Goal: Contribute content: Add original content to the website for others to see

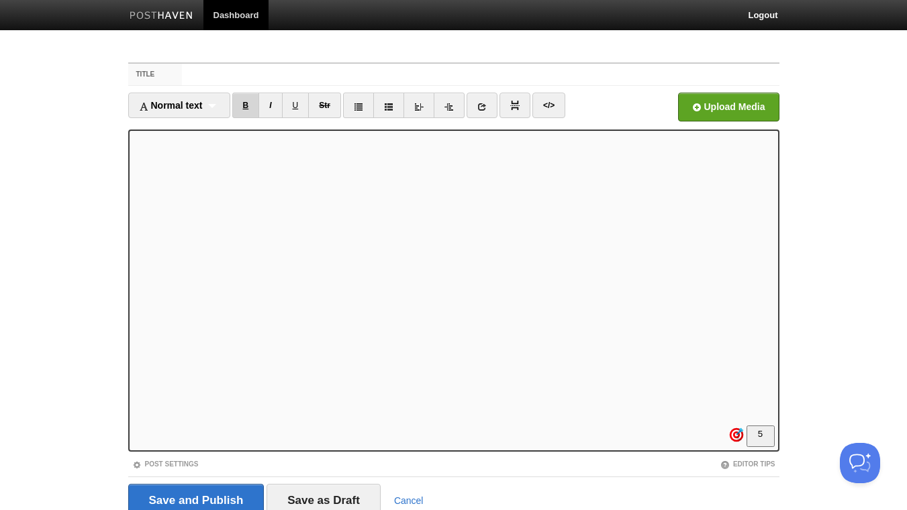
click at [242, 104] on link "B" at bounding box center [246, 106] width 28 height 26
click at [245, 105] on link "B" at bounding box center [246, 106] width 28 height 26
click at [252, 106] on link "B" at bounding box center [246, 106] width 28 height 26
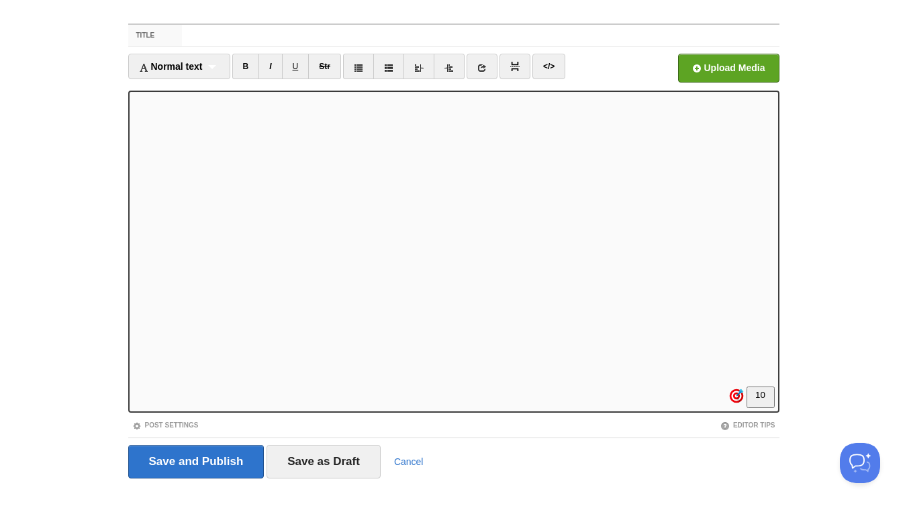
scroll to position [55, 0]
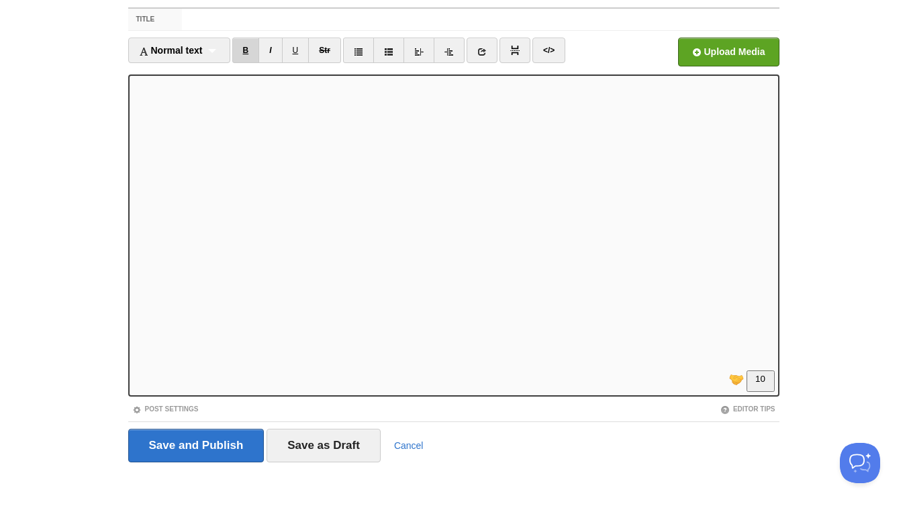
click at [249, 49] on link "B" at bounding box center [246, 51] width 28 height 26
click at [251, 48] on link "B" at bounding box center [246, 51] width 28 height 26
click at [270, 48] on link "I" at bounding box center [271, 51] width 24 height 26
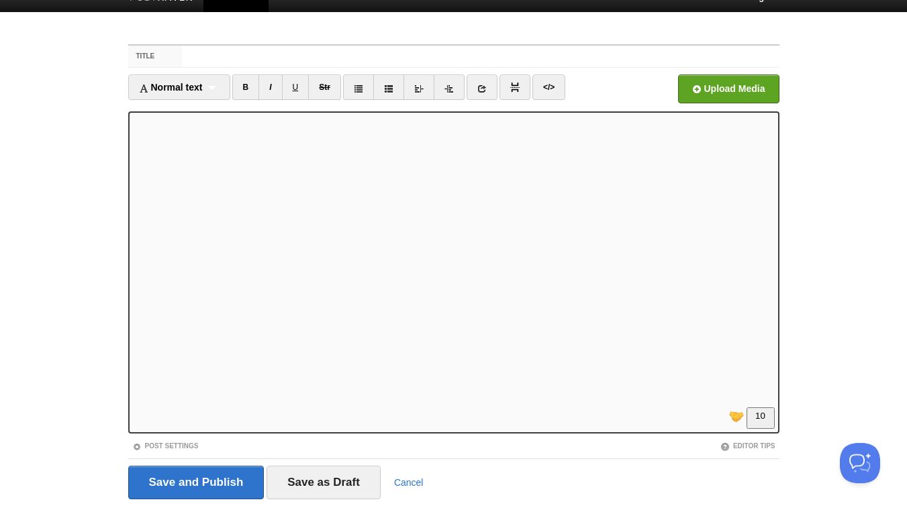
scroll to position [0, 0]
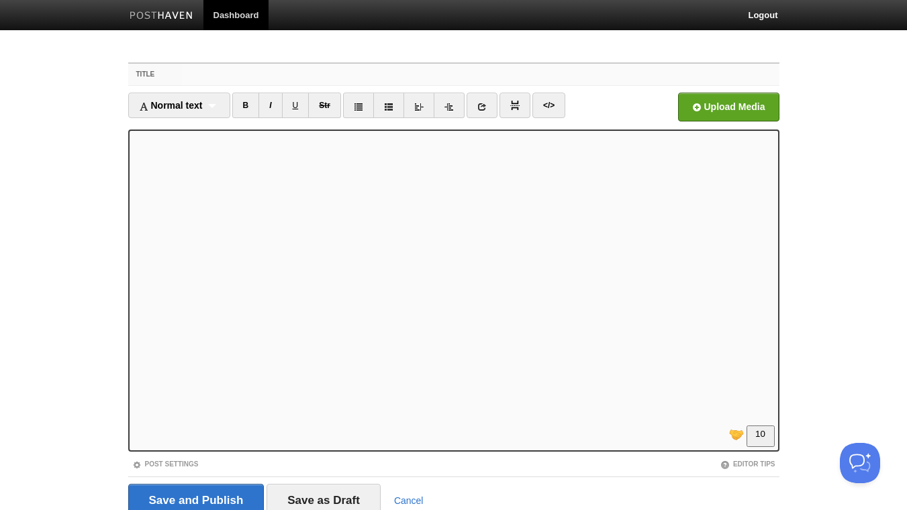
click at [253, 76] on input "Title" at bounding box center [480, 74] width 597 height 21
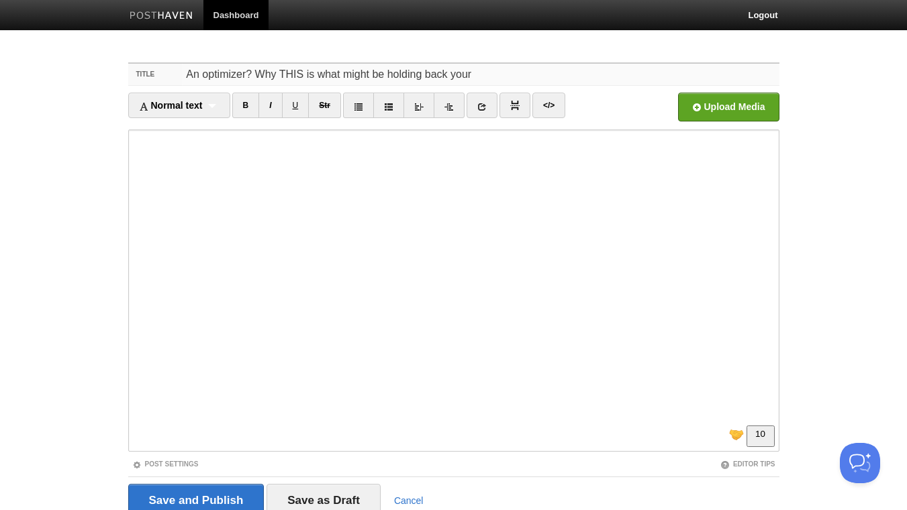
drag, startPoint x: 498, startPoint y: 73, endPoint x: 257, endPoint y: 76, distance: 241.1
click at [257, 76] on input "An optimizer? Why THIS is what might be holding back your" at bounding box center [480, 74] width 597 height 21
type input "An optimizer? Or an Innovator? Why most people will miss AI wave. And how not t…"
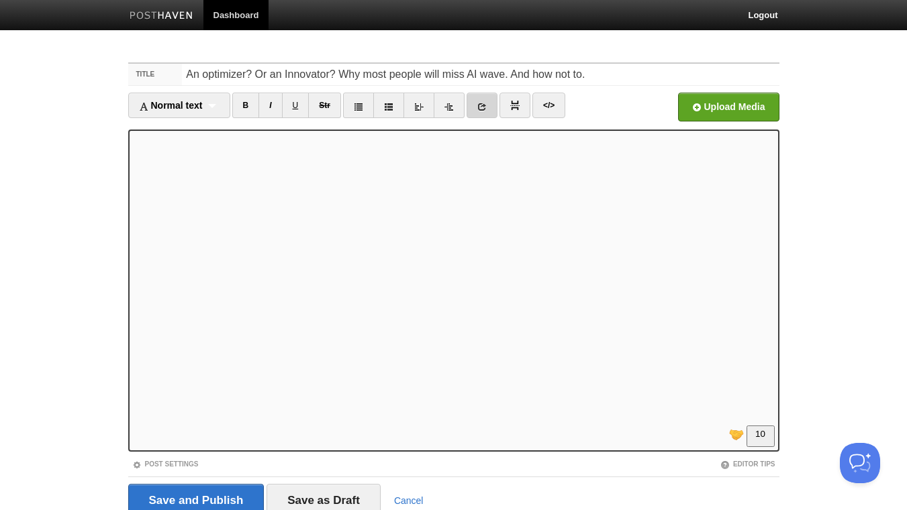
click at [482, 104] on icon at bounding box center [482, 106] width 9 height 9
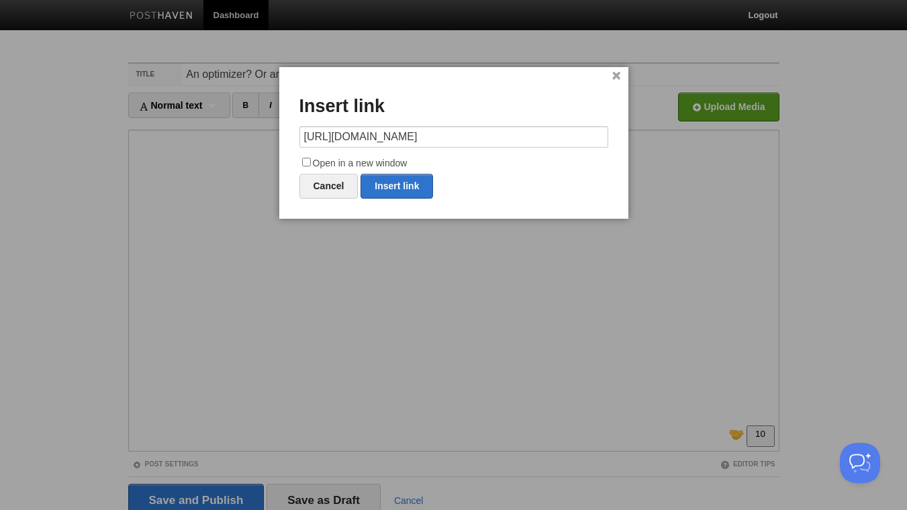
type input "[URL][DOMAIN_NAME]"
click at [306, 159] on input "Open in a new window" at bounding box center [306, 162] width 9 height 9
checkbox input "true"
click at [394, 184] on link "Insert link" at bounding box center [397, 186] width 73 height 25
type input "https://"
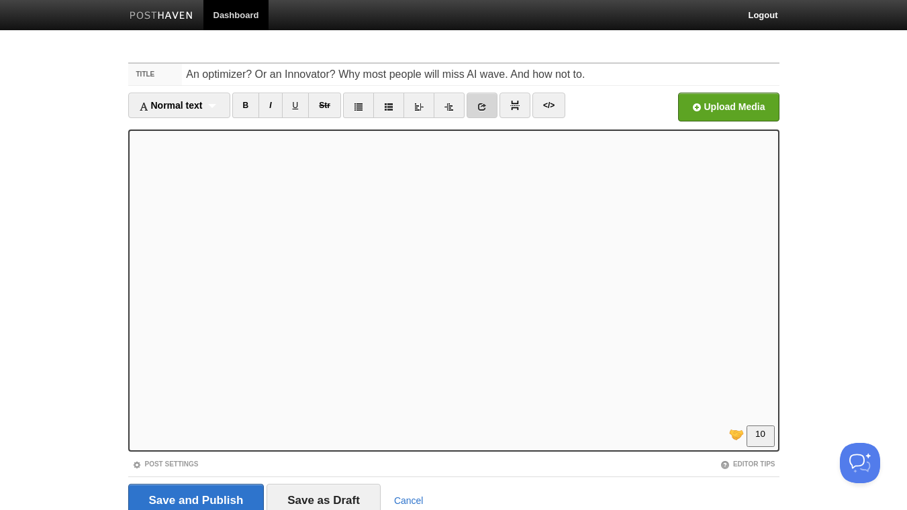
click at [482, 103] on icon at bounding box center [482, 106] width 9 height 9
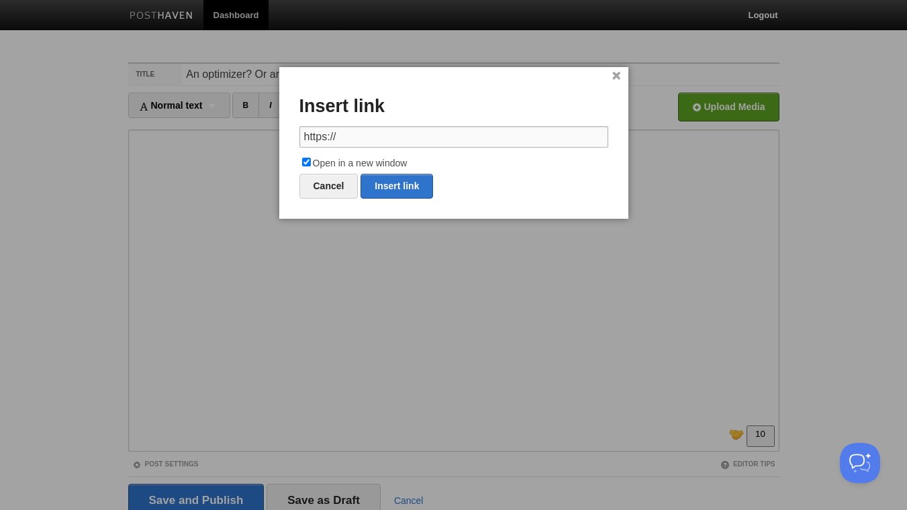
click at [476, 136] on input "https://" at bounding box center [454, 136] width 309 height 21
paste input "[DOMAIN_NAME][URL][PERSON_NAME]"
drag, startPoint x: 369, startPoint y: 138, endPoint x: 654, endPoint y: 142, distance: 284.2
click at [609, 142] on input "[URL][DOMAIN_NAME][PERSON_NAME]" at bounding box center [454, 136] width 309 height 21
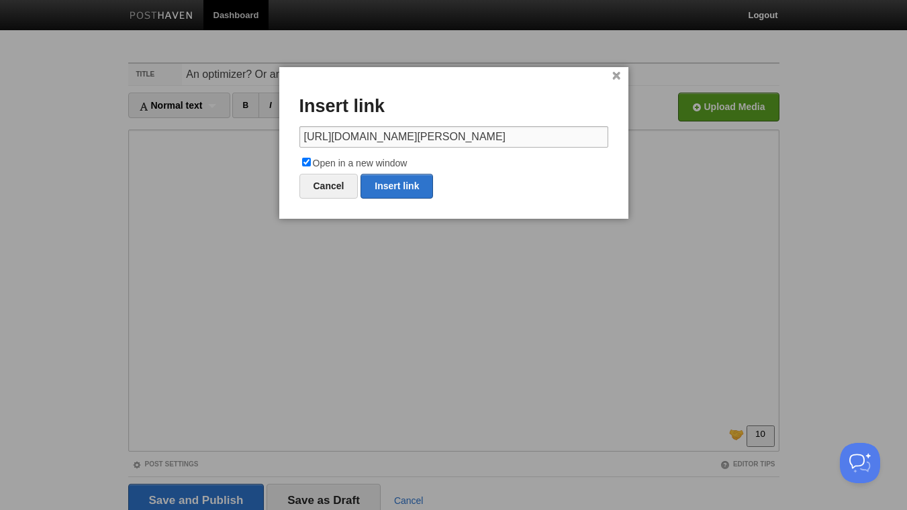
scroll to position [0, 837]
drag, startPoint x: 463, startPoint y: 138, endPoint x: 652, endPoint y: 138, distance: 188.7
click at [609, 138] on input "[URL][DOMAIN_NAME][PERSON_NAME]" at bounding box center [454, 136] width 309 height 21
drag, startPoint x: 417, startPoint y: 136, endPoint x: 670, endPoint y: 86, distance: 258.1
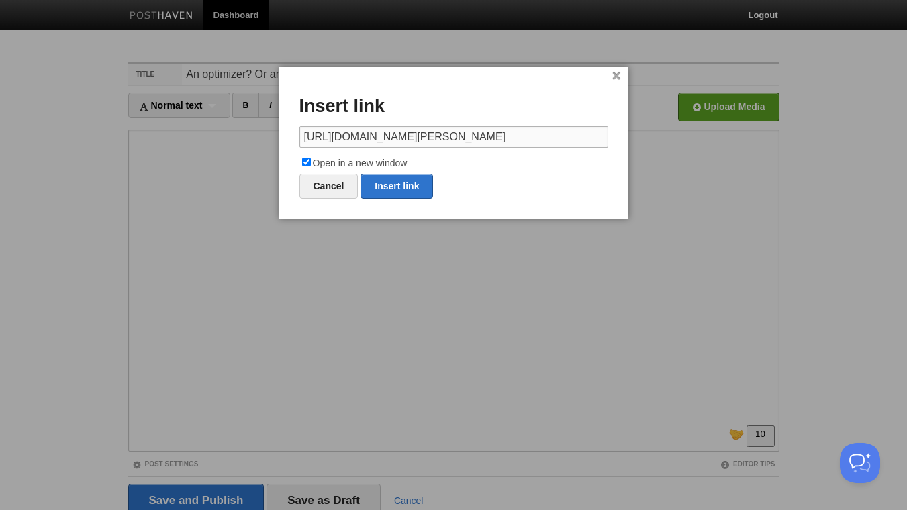
click at [609, 136] on input "[URL][DOMAIN_NAME][PERSON_NAME]" at bounding box center [454, 136] width 309 height 21
click at [419, 134] on input "[URL][DOMAIN_NAME][PERSON_NAME]" at bounding box center [454, 136] width 309 height 21
click at [412, 191] on link "Insert link" at bounding box center [397, 186] width 73 height 25
type input "https://"
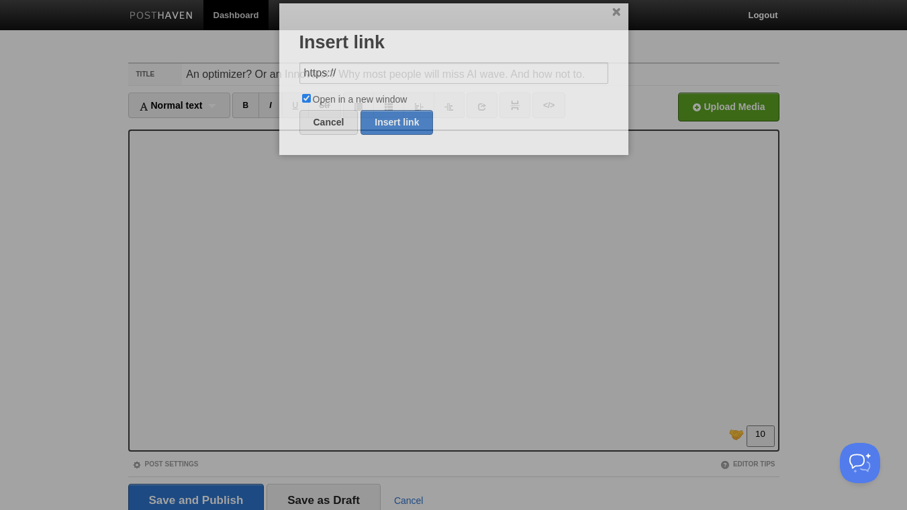
scroll to position [0, 0]
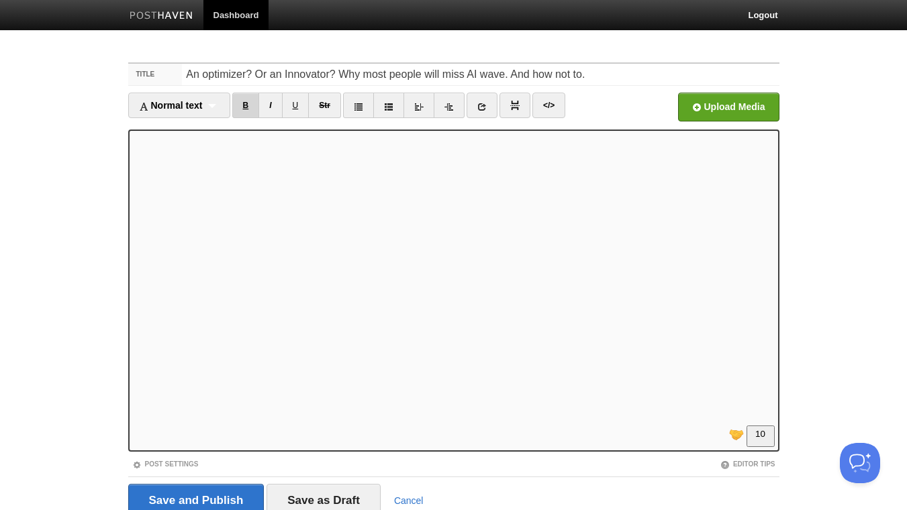
click at [248, 107] on link "B" at bounding box center [246, 106] width 28 height 26
click at [250, 103] on link "B" at bounding box center [246, 106] width 28 height 26
click at [249, 103] on link "B" at bounding box center [246, 106] width 28 height 26
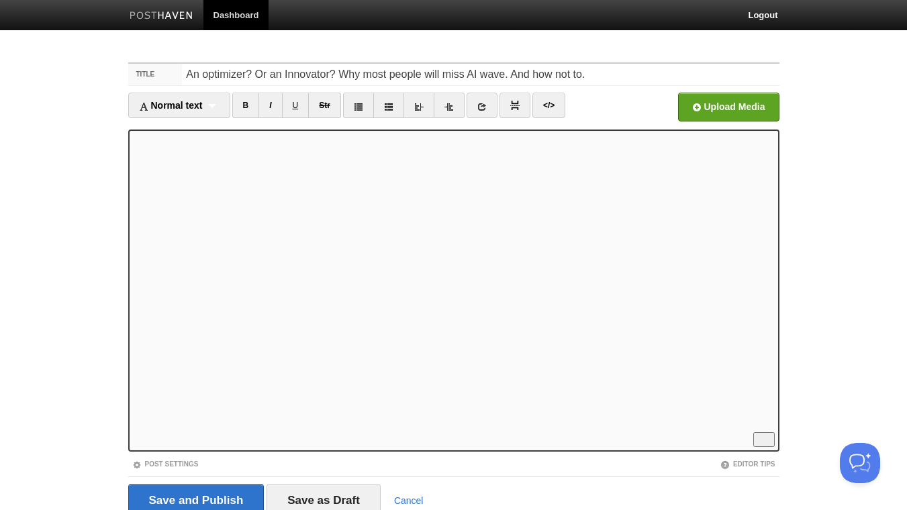
scroll to position [395, 0]
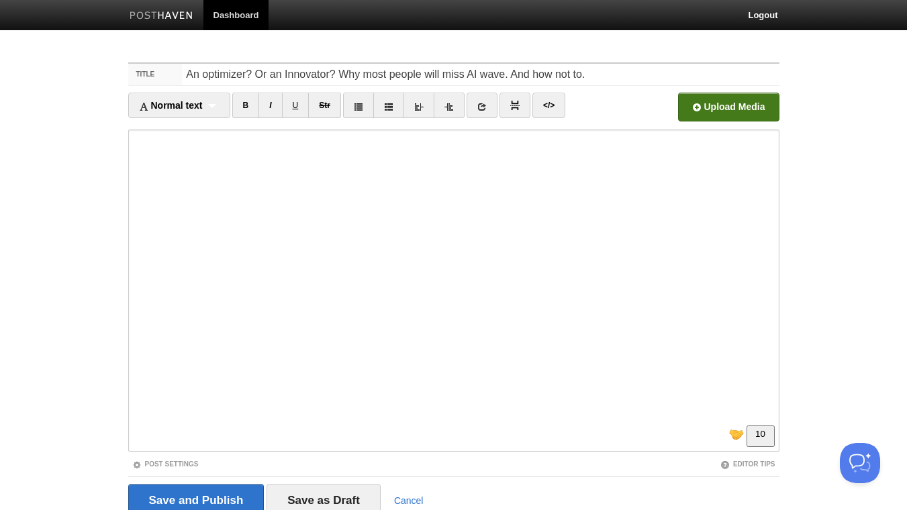
click at [747, 105] on input "file" at bounding box center [323, 111] width 1017 height 69
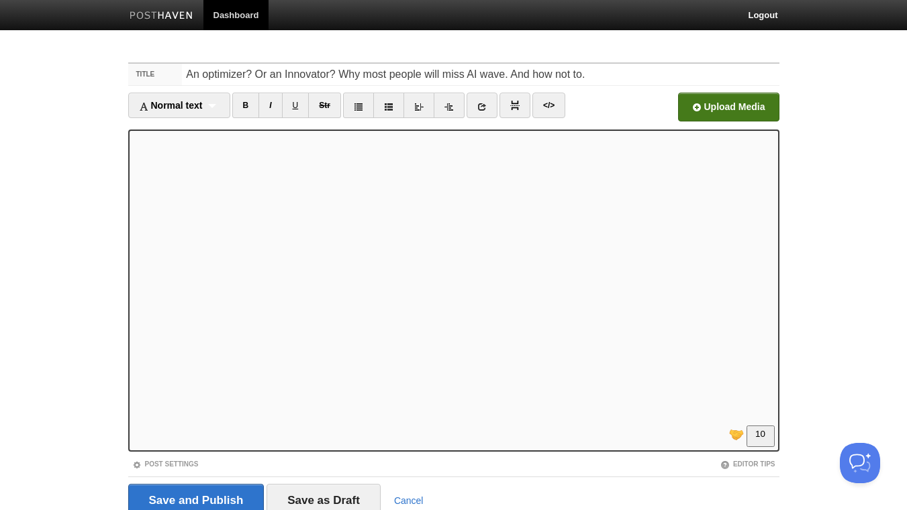
scroll to position [422, 0]
drag, startPoint x: 514, startPoint y: 74, endPoint x: 595, endPoint y: 75, distance: 81.3
click at [595, 75] on input "An optimizer? Or an Innovator? Why most people will miss AI wave. And how not t…" at bounding box center [480, 74] width 597 height 21
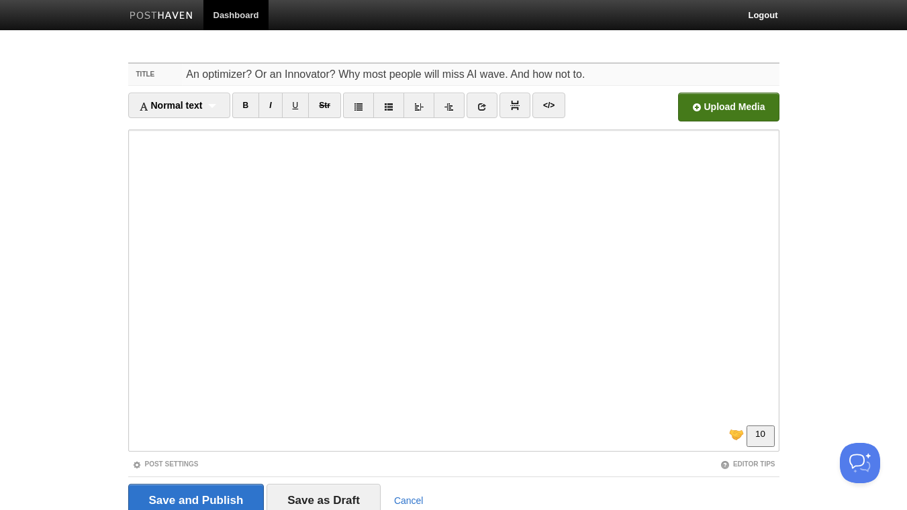
click at [600, 76] on input "An optimizer? Or an Innovator? Why most people will miss AI wave. And how not t…" at bounding box center [480, 74] width 597 height 21
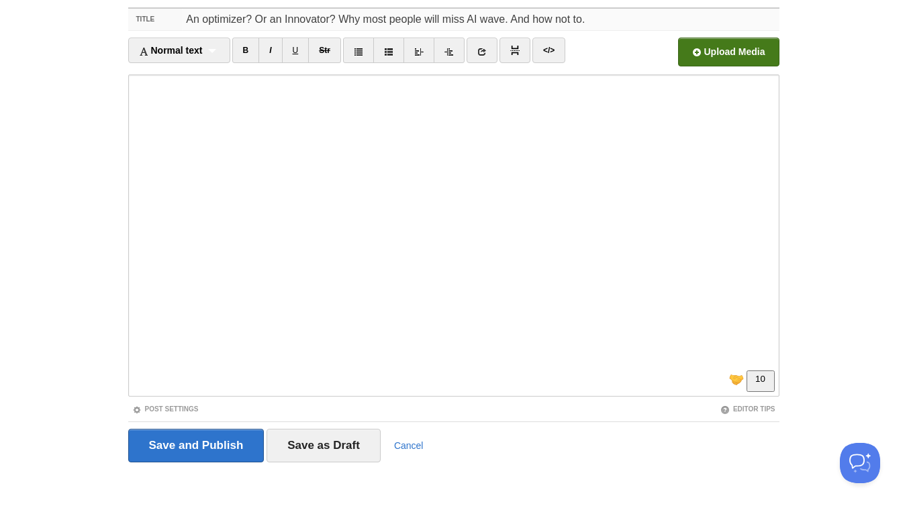
scroll to position [290, 0]
drag, startPoint x: 558, startPoint y: 15, endPoint x: 580, endPoint y: 21, distance: 23.0
click at [582, 19] on input "An optimizer? Or an Innovator? Why most people will miss AI wave. And how not t…" at bounding box center [480, 19] width 597 height 21
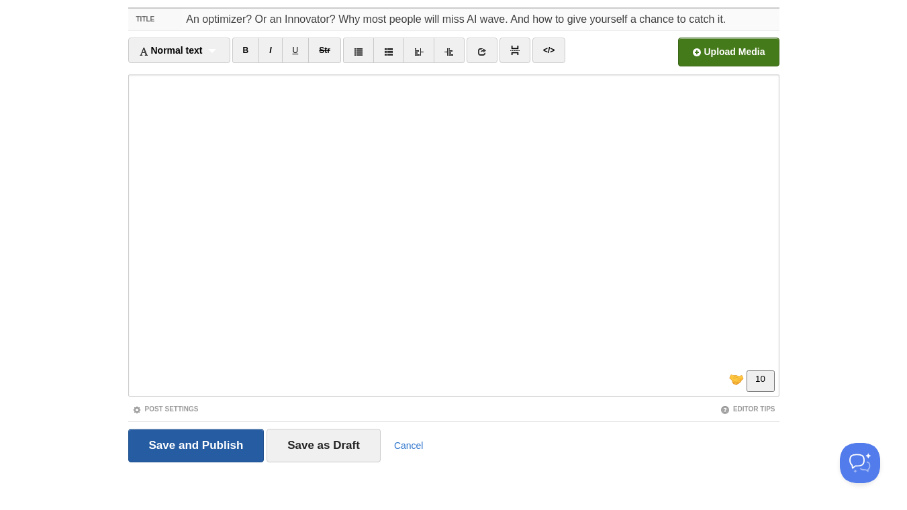
type input "An optimizer? Or an Innovator? Why most people will miss AI wave. And how to gi…"
click at [194, 446] on input "Save and Publish" at bounding box center [196, 446] width 136 height 34
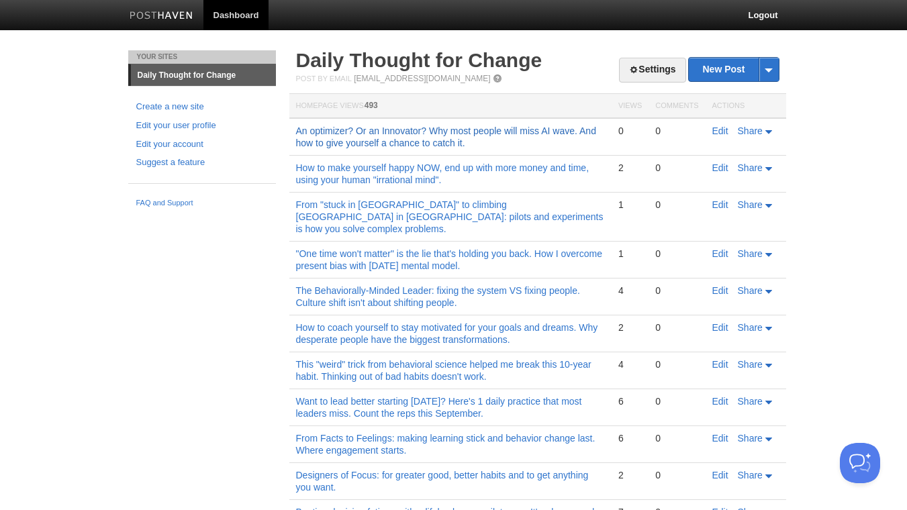
click at [388, 140] on link "An optimizer? Or an Innovator? Why most people will miss AI wave. And how to gi…" at bounding box center [446, 137] width 300 height 23
